Goal: Task Accomplishment & Management: Use online tool/utility

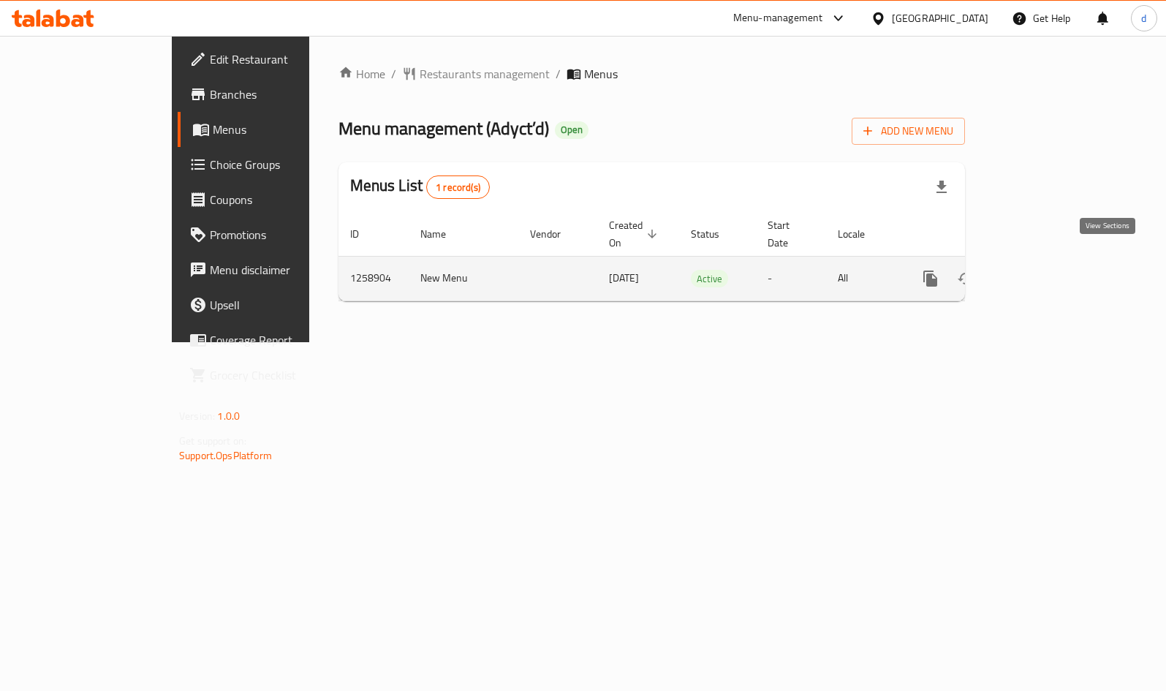
click at [1045, 270] on icon "enhanced table" at bounding box center [1036, 279] width 18 height 18
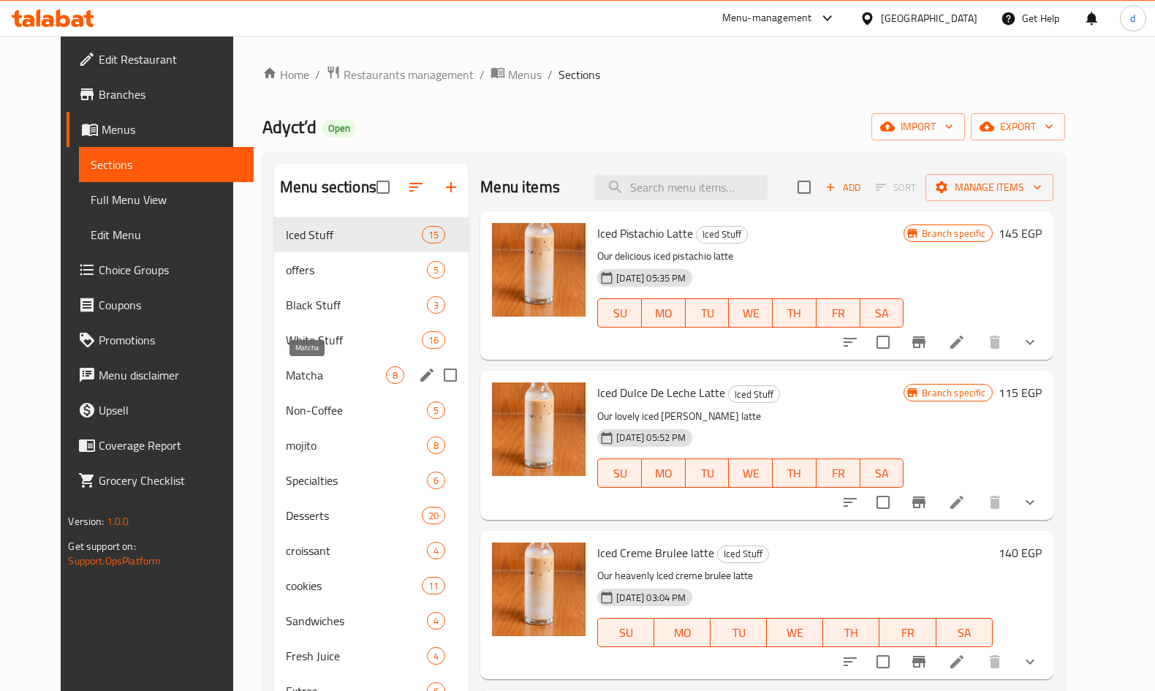
click at [289, 372] on span "Matcha" at bounding box center [336, 375] width 100 height 18
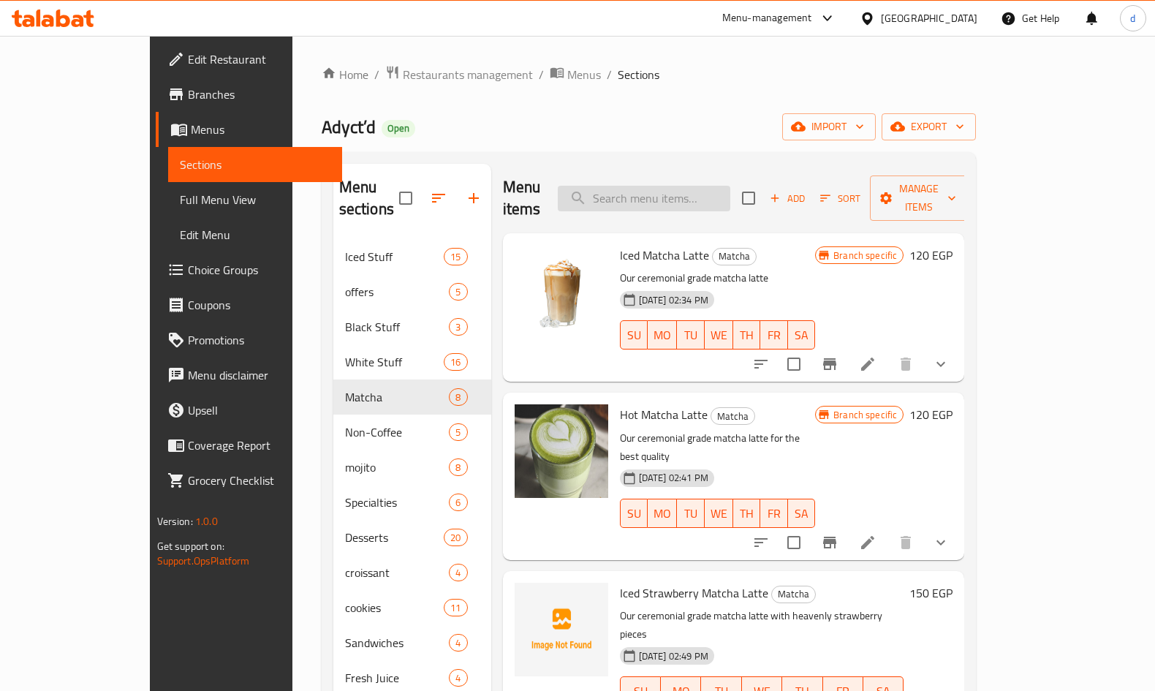
click at [687, 191] on input "search" at bounding box center [644, 199] width 173 height 26
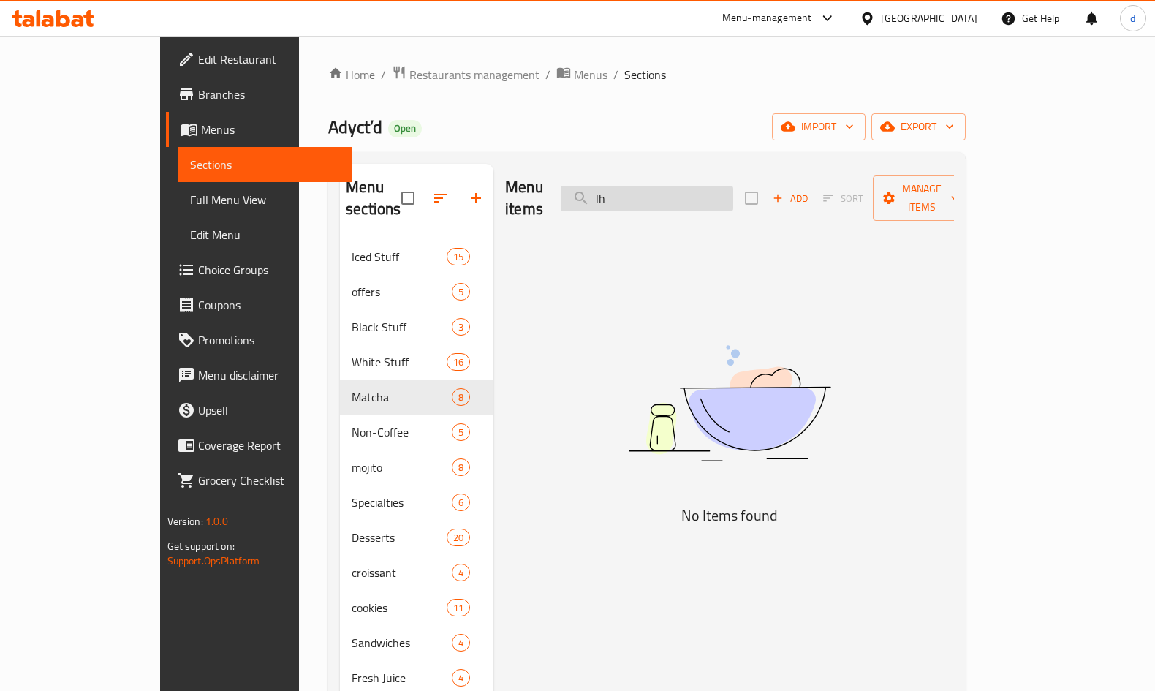
type input "l"
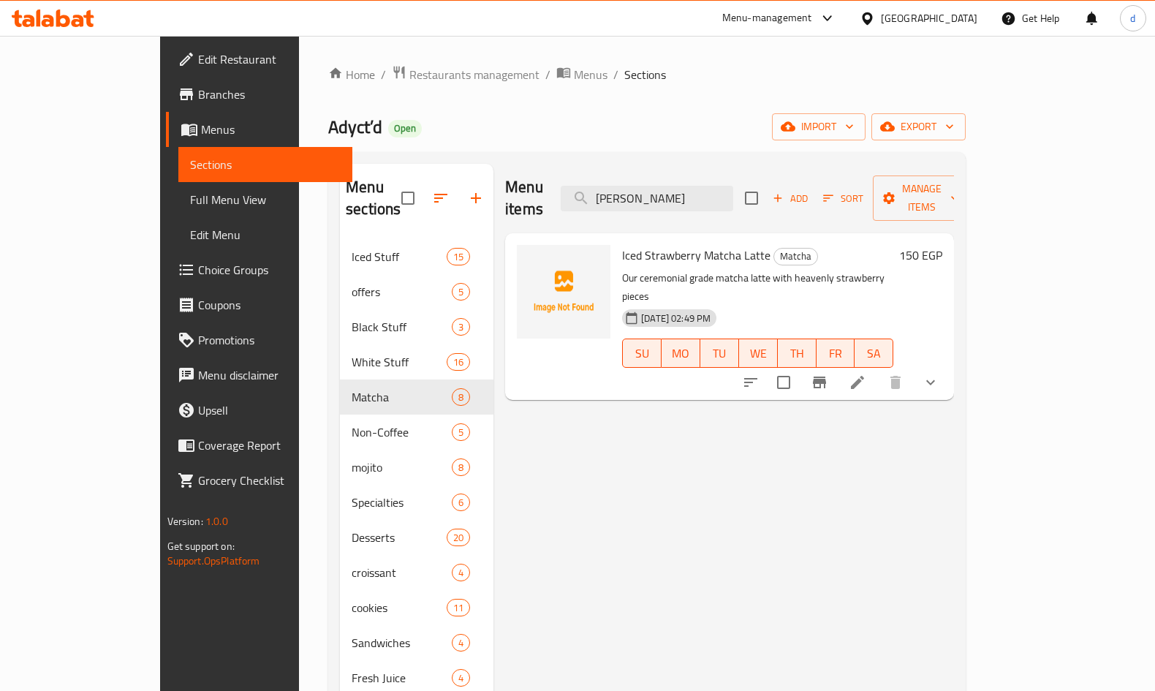
type input "[PERSON_NAME]"
click at [630, 244] on span "Iced Strawberry Matcha Latte" at bounding box center [696, 255] width 148 height 22
click at [654, 244] on span "Iced Strawberry Matcha Latte" at bounding box center [696, 255] width 148 height 22
click at [866, 374] on icon at bounding box center [858, 383] width 18 height 18
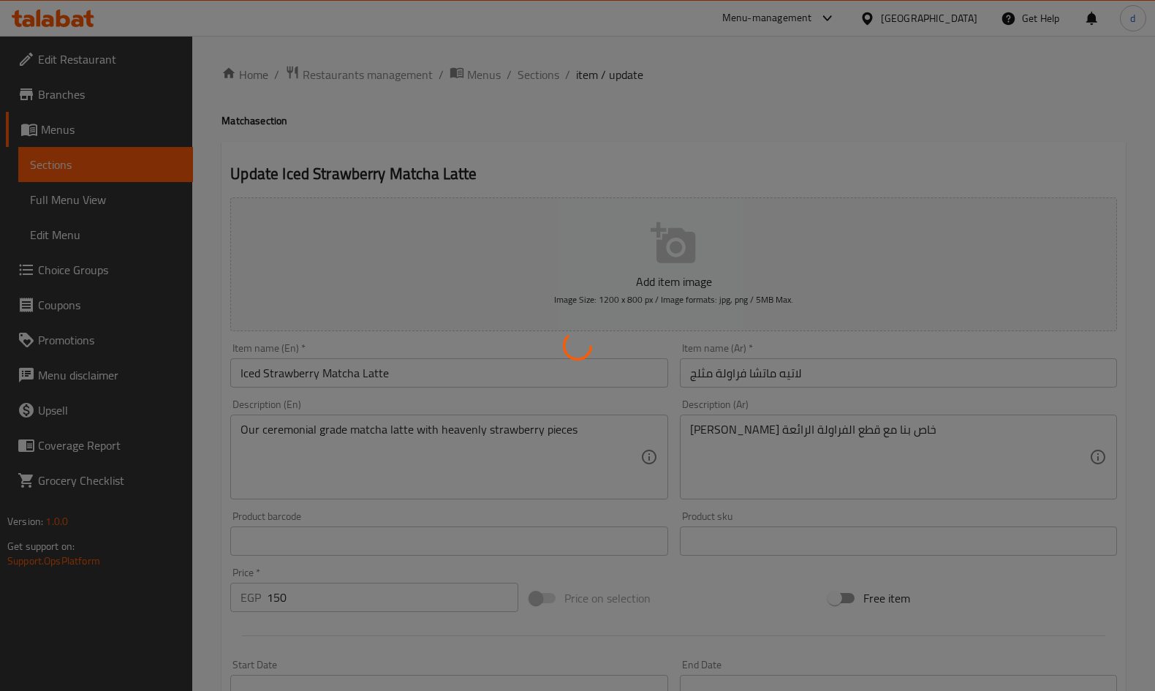
type input "لبن"
type input "0"
type input "1"
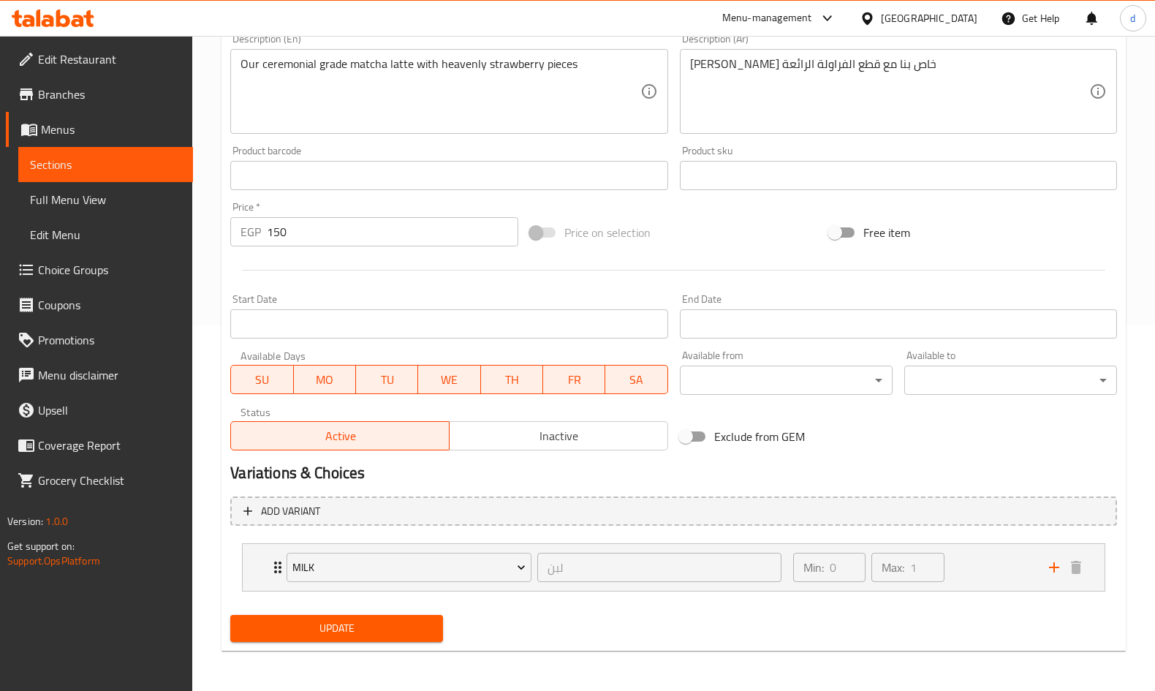
scroll to position [366, 0]
click at [779, 631] on div "Update" at bounding box center [673, 627] width 899 height 39
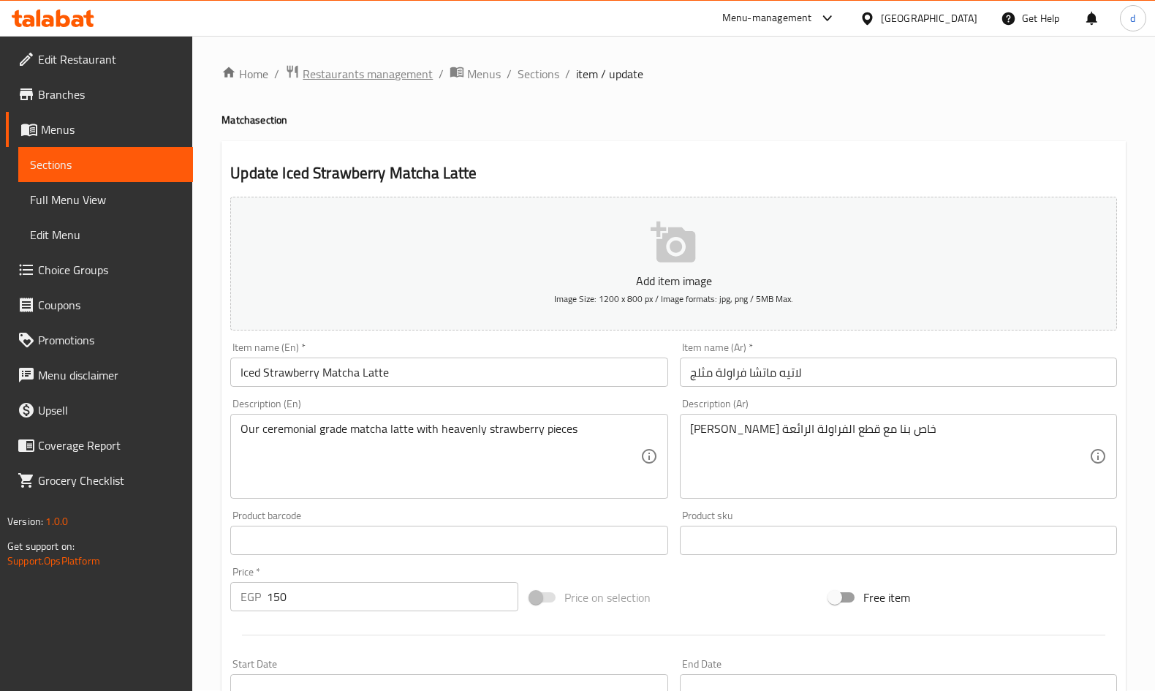
scroll to position [0, 0]
click at [316, 62] on div "Home / Restaurants management / Menus / Sections / item / update Matcha section…" at bounding box center [673, 546] width 963 height 1021
click at [316, 75] on span "Restaurants management" at bounding box center [368, 75] width 130 height 18
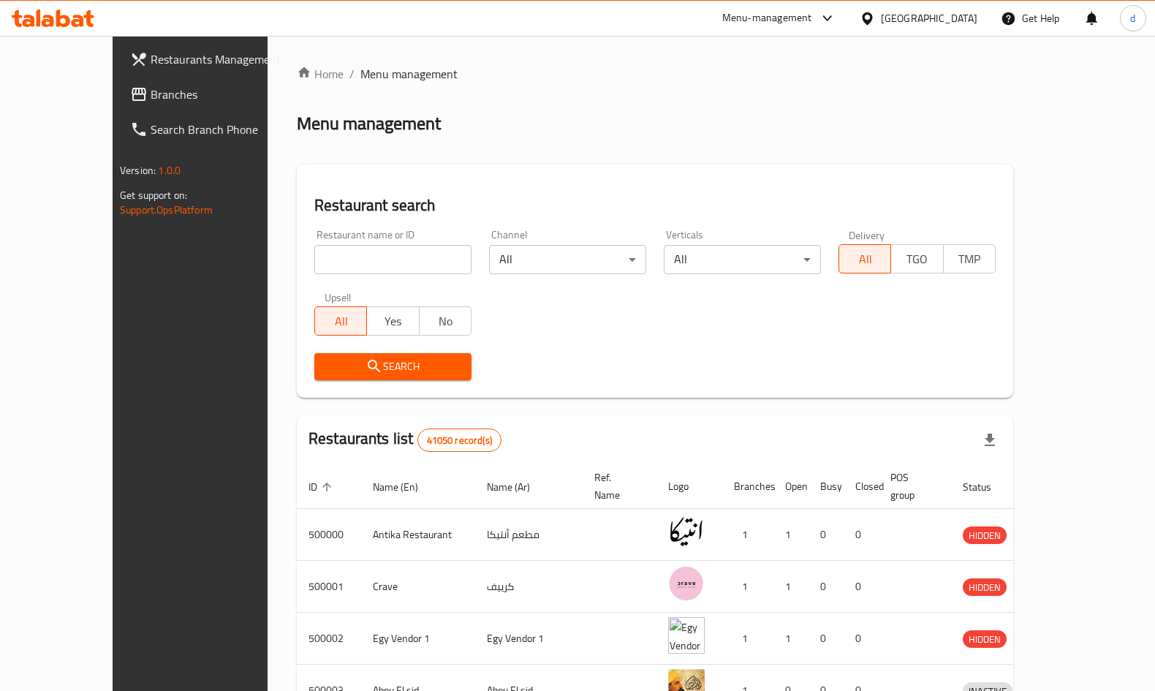
click at [132, 95] on icon at bounding box center [139, 94] width 15 height 13
